Goal: Transaction & Acquisition: Purchase product/service

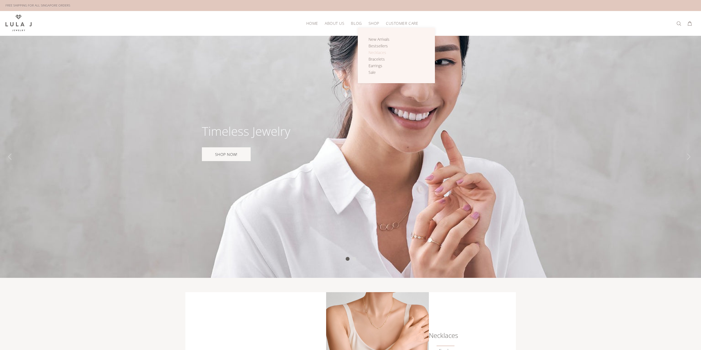
click at [382, 53] on span "Necklaces" at bounding box center [377, 52] width 18 height 5
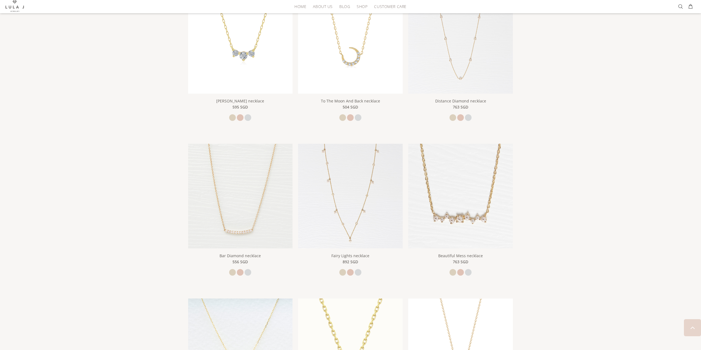
scroll to position [275, 0]
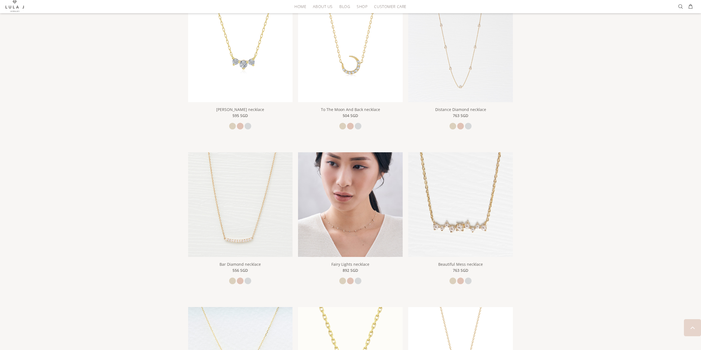
click at [344, 244] on img at bounding box center [350, 204] width 105 height 105
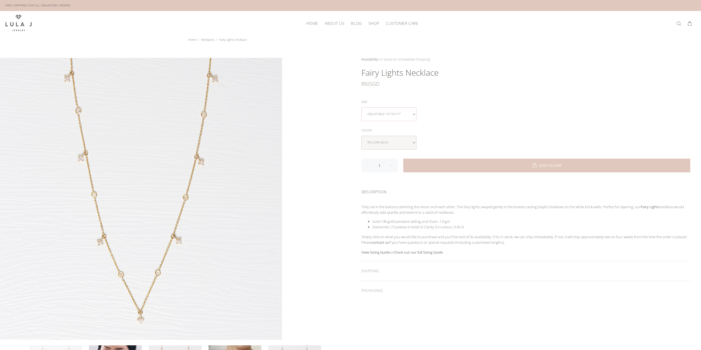
click at [387, 115] on select "Adjustable 15"/16"/17"" at bounding box center [388, 114] width 55 height 14
click at [387, 116] on select "Adjustable 15"/16"/17"" at bounding box center [388, 114] width 55 height 14
click at [379, 143] on select "yellow gold rose gold white gold" at bounding box center [388, 143] width 55 height 14
click at [377, 59] on span "Bracelets" at bounding box center [376, 58] width 16 height 5
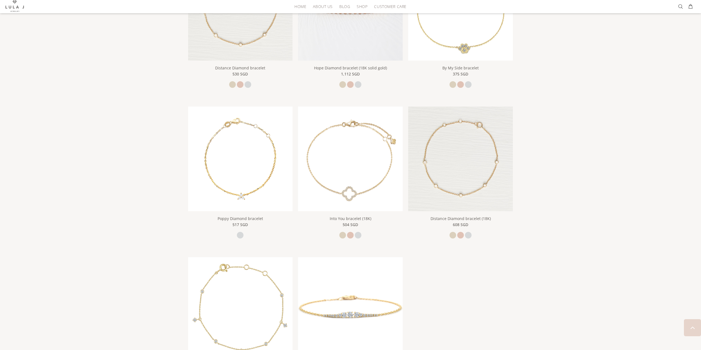
scroll to position [413, 0]
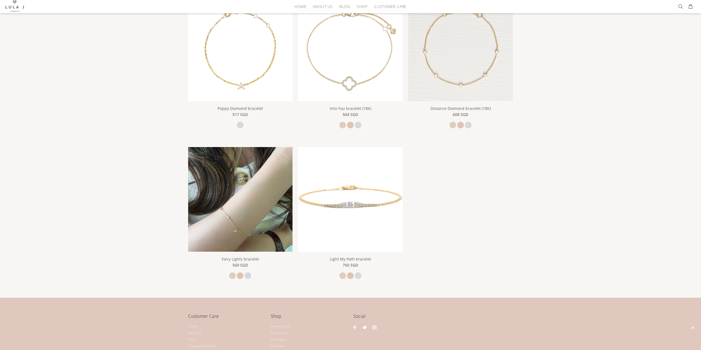
click at [269, 199] on img at bounding box center [240, 199] width 105 height 105
